Goal: Use online tool/utility: Utilize a website feature to perform a specific function

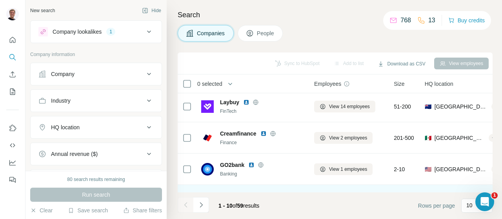
scroll to position [218, 0]
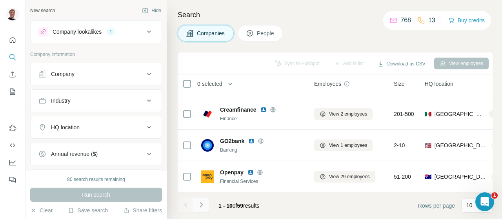
click at [203, 199] on button "Navigate to next page" at bounding box center [201, 205] width 16 height 16
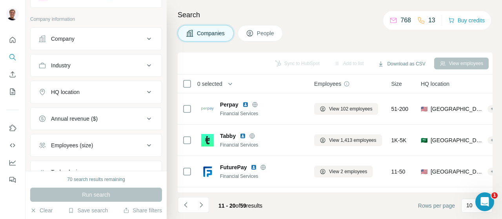
scroll to position [39, 0]
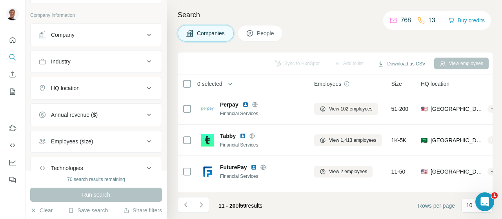
click at [120, 89] on div "HQ location" at bounding box center [91, 88] width 106 height 8
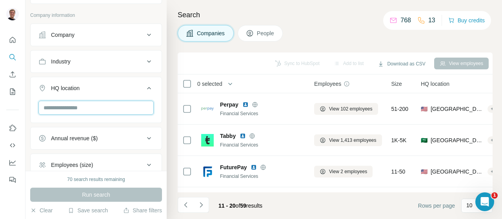
click at [110, 111] on input "text" at bounding box center [95, 108] width 115 height 14
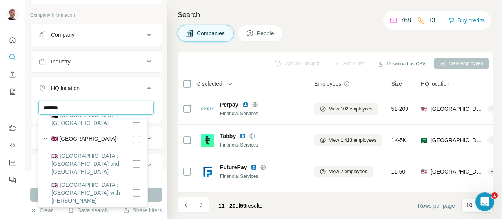
scroll to position [157, 0]
type input "******"
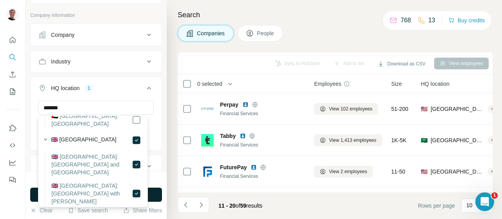
click at [160, 192] on button "Run search" at bounding box center [96, 195] width 132 height 14
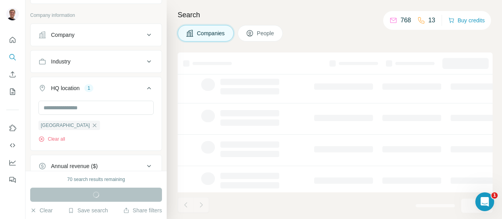
scroll to position [39, 0]
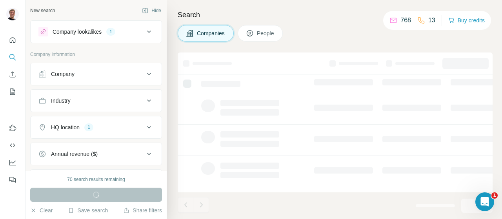
scroll to position [218, 0]
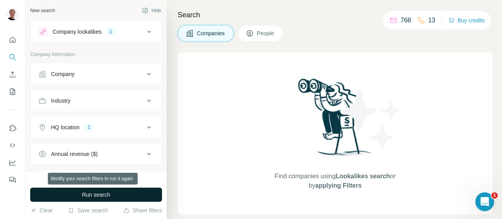
click at [98, 191] on span "Run search" at bounding box center [96, 195] width 28 height 8
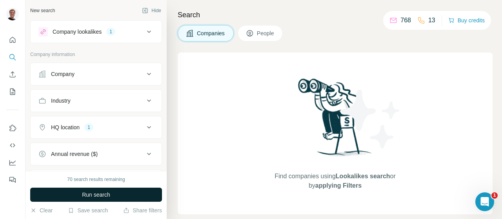
click at [115, 194] on button "Run search" at bounding box center [96, 195] width 132 height 14
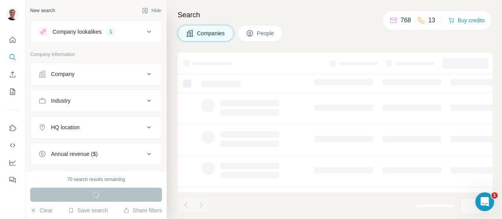
click at [113, 128] on div "HQ location" at bounding box center [91, 127] width 106 height 8
click at [63, 143] on input "text" at bounding box center [95, 147] width 115 height 14
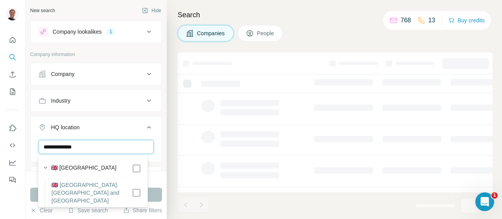
type input "**********"
click at [83, 168] on label "🇬🇧 United Kingdom" at bounding box center [83, 168] width 65 height 9
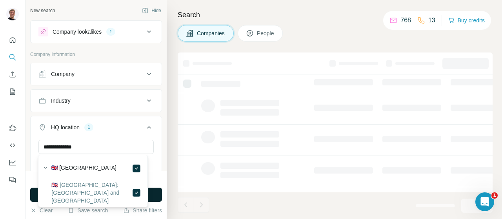
click at [158, 192] on button "Run search" at bounding box center [96, 195] width 132 height 14
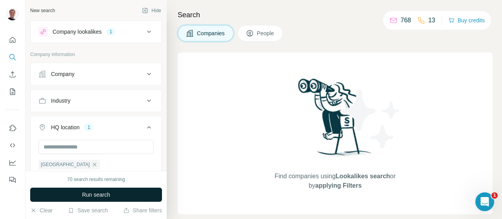
click at [134, 190] on button "Run search" at bounding box center [96, 195] width 132 height 14
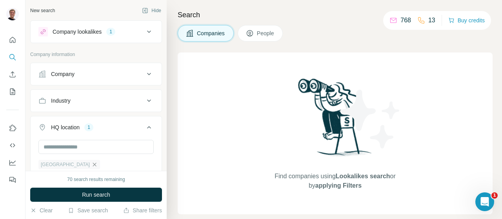
click at [91, 165] on icon "button" at bounding box center [94, 165] width 6 height 6
click at [91, 134] on button "HQ location" at bounding box center [96, 127] width 131 height 19
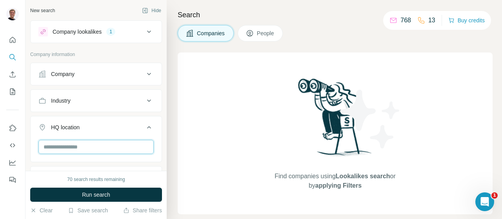
click at [118, 142] on input "text" at bounding box center [95, 147] width 115 height 14
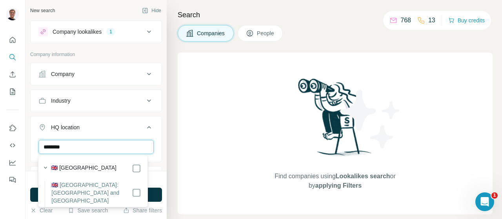
type input "********"
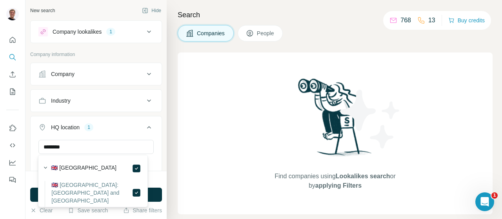
scroll to position [45, 0]
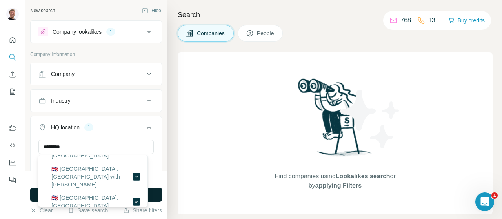
click at [152, 192] on button "Run search" at bounding box center [96, 195] width 132 height 14
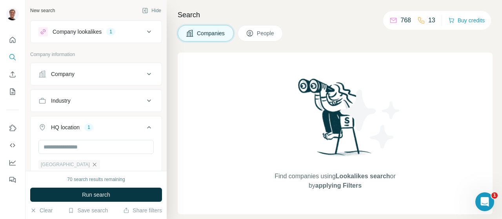
click at [91, 162] on icon "button" at bounding box center [94, 165] width 6 height 6
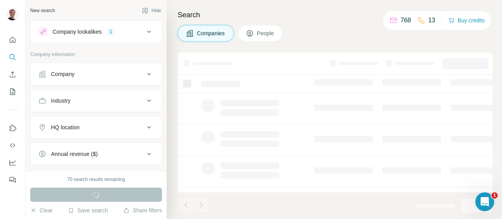
click at [109, 71] on div "Company" at bounding box center [91, 74] width 106 height 8
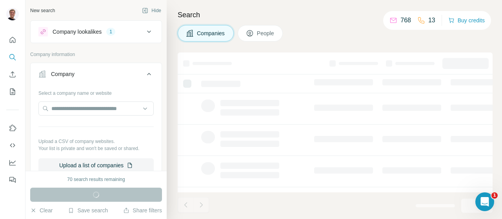
click at [109, 71] on div "Company" at bounding box center [91, 74] width 106 height 8
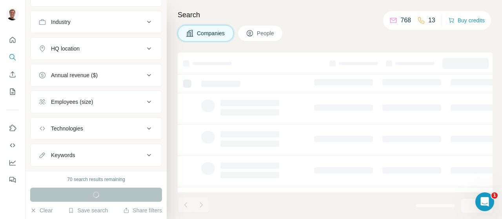
scroll to position [94, 0]
